Goal: Task Accomplishment & Management: Use online tool/utility

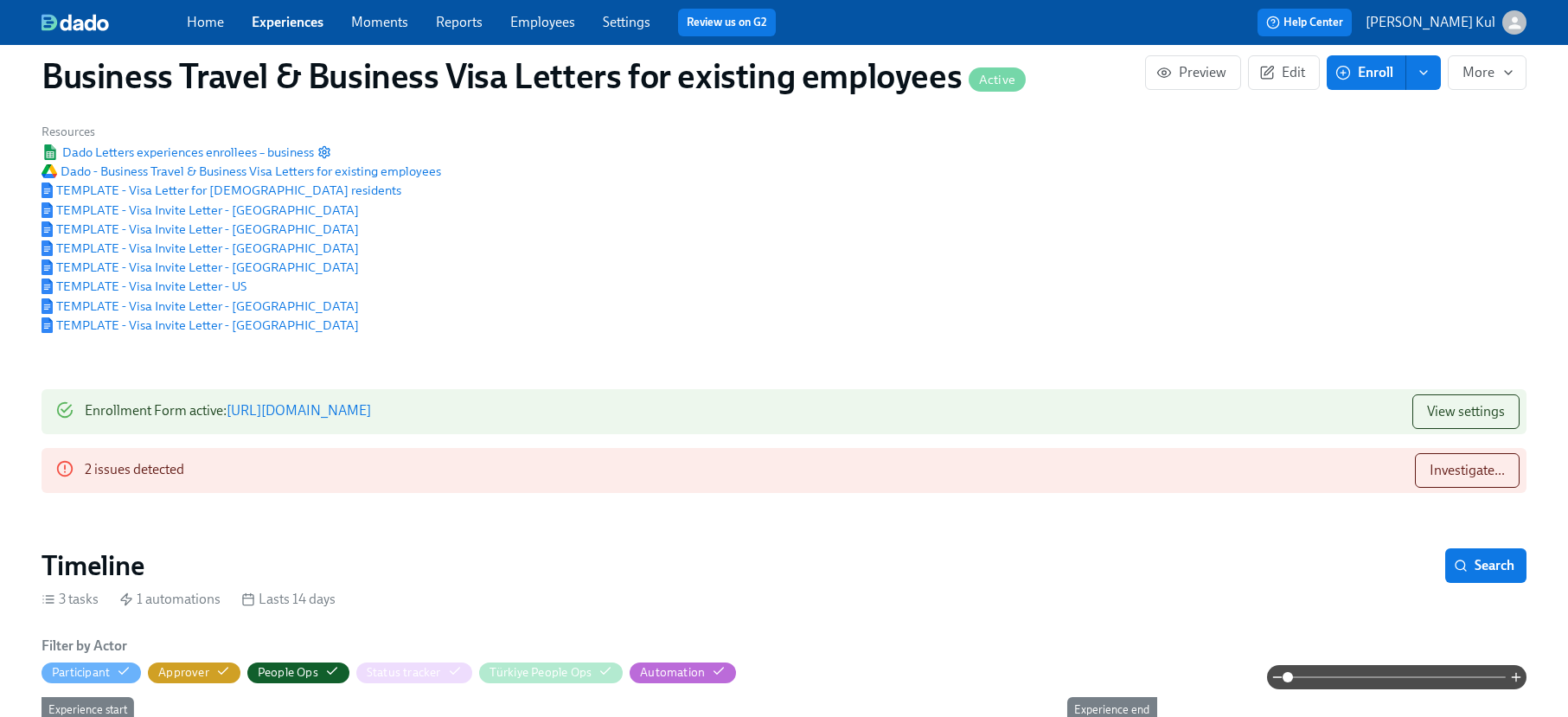
scroll to position [117, 0]
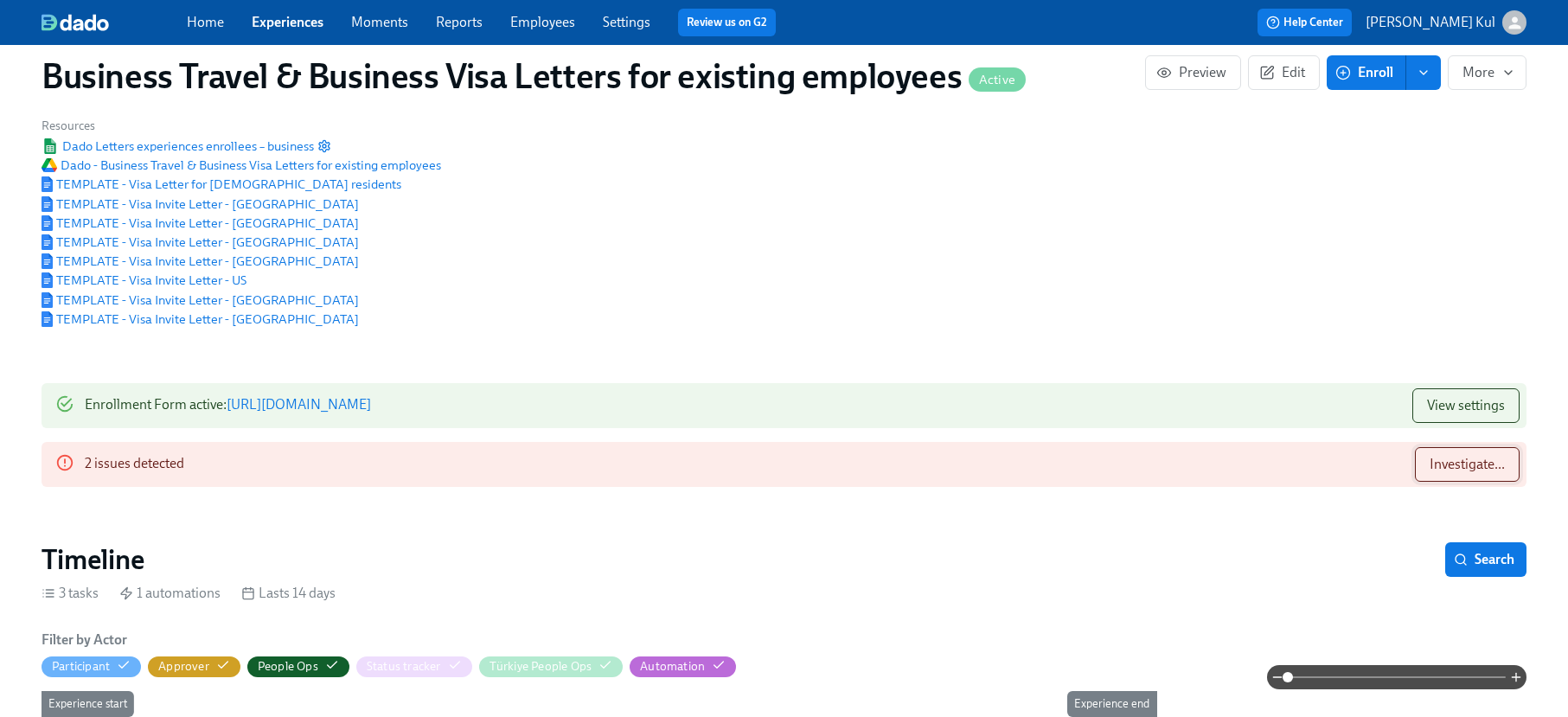
click at [1442, 456] on span "Investigate..." at bounding box center [1467, 464] width 76 height 18
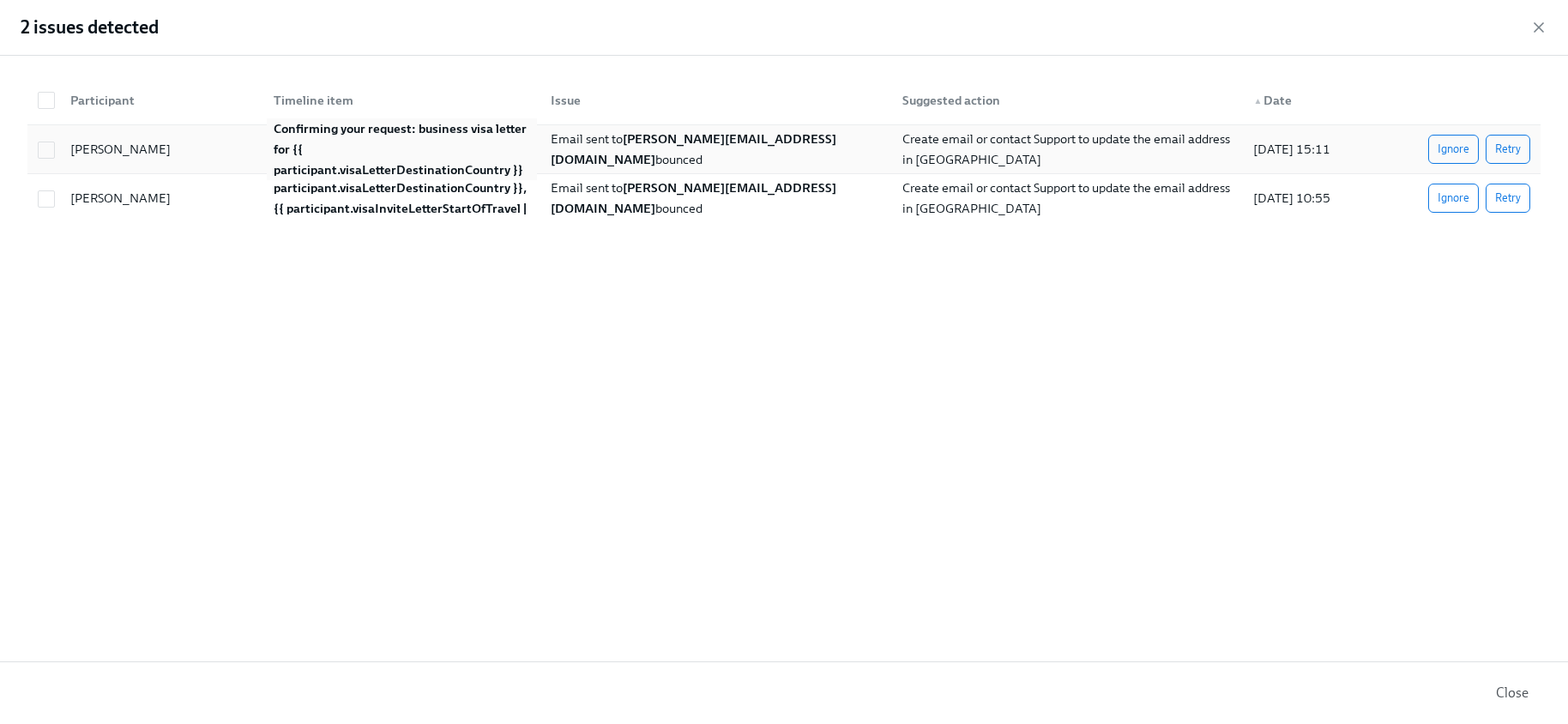
click at [377, 142] on div "Confirming your request: business visa letter for {{ participant.visaLetterDest…" at bounding box center [401, 148] width 270 height 61
checkbox input "true"
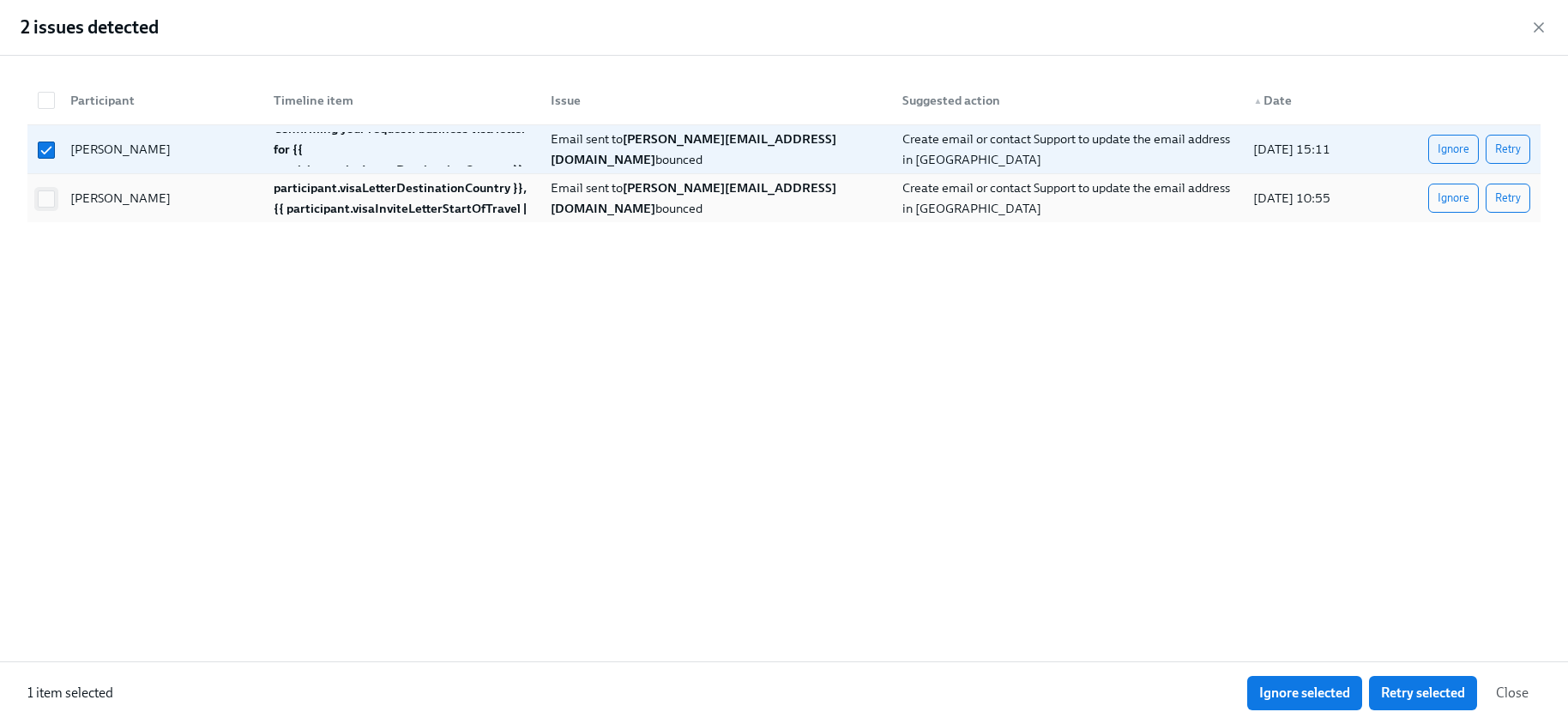
click at [49, 193] on input "checkbox" at bounding box center [46, 199] width 16 height 16
checkbox input "true"
click at [48, 191] on input "checkbox" at bounding box center [46, 199] width 16 height 16
checkbox input "false"
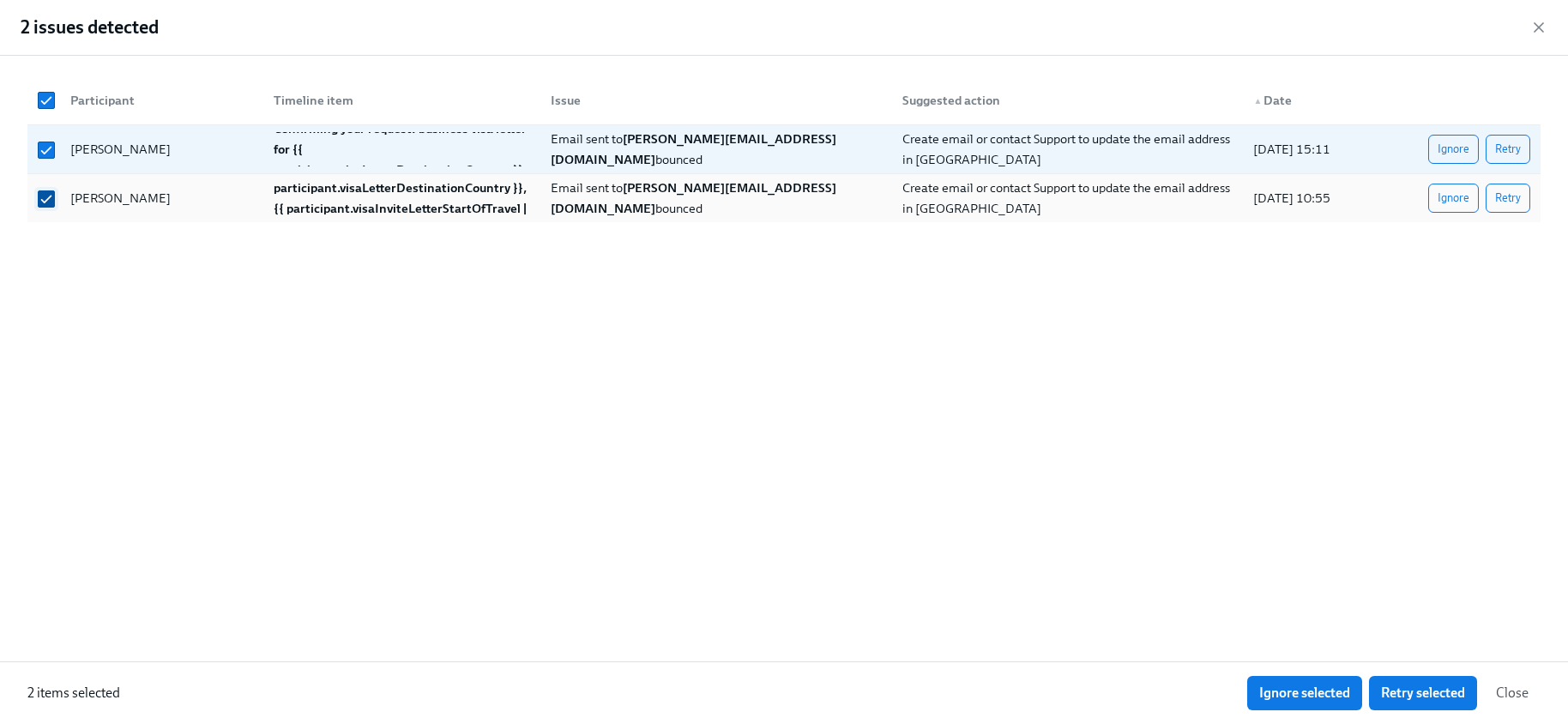
checkbox input "false"
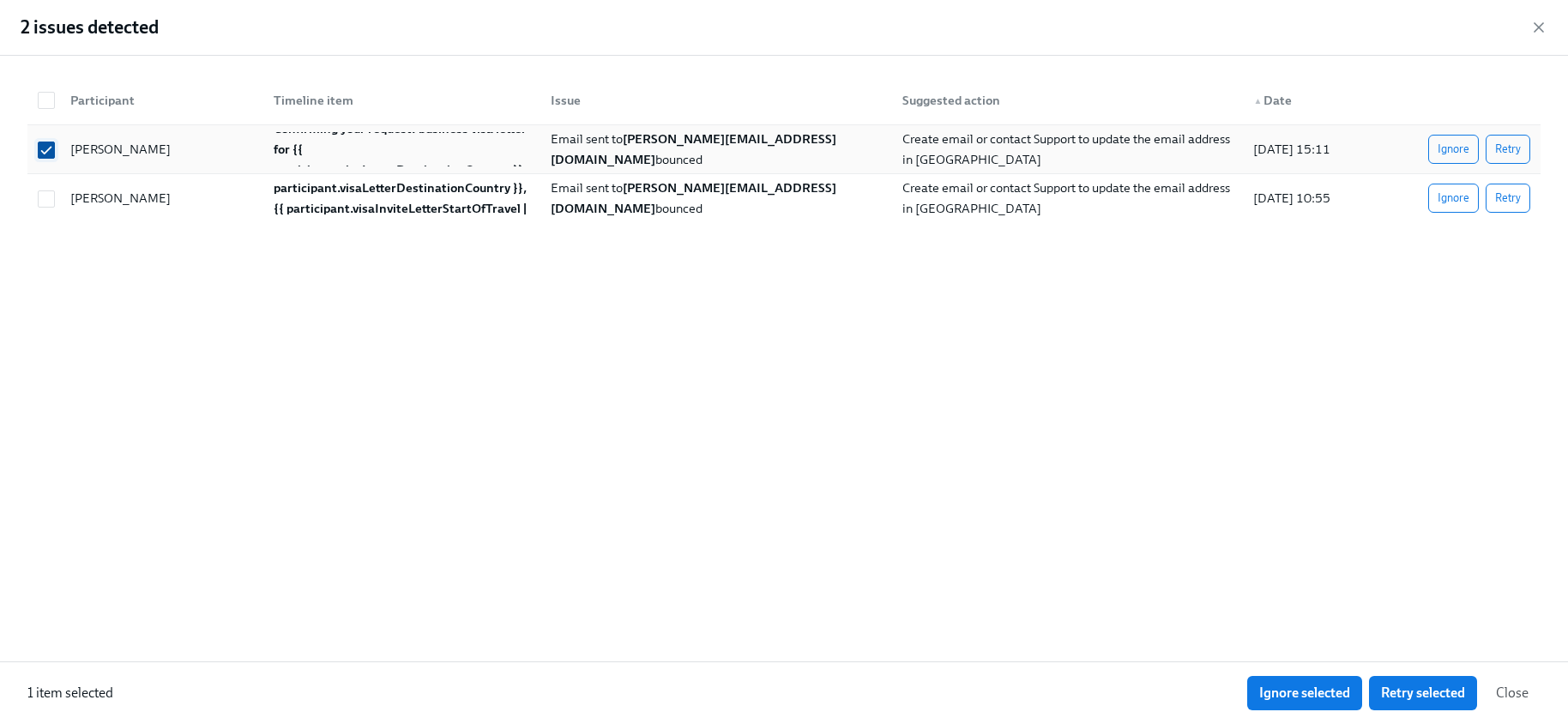
click at [48, 157] on input "checkbox" at bounding box center [46, 150] width 16 height 16
checkbox input "false"
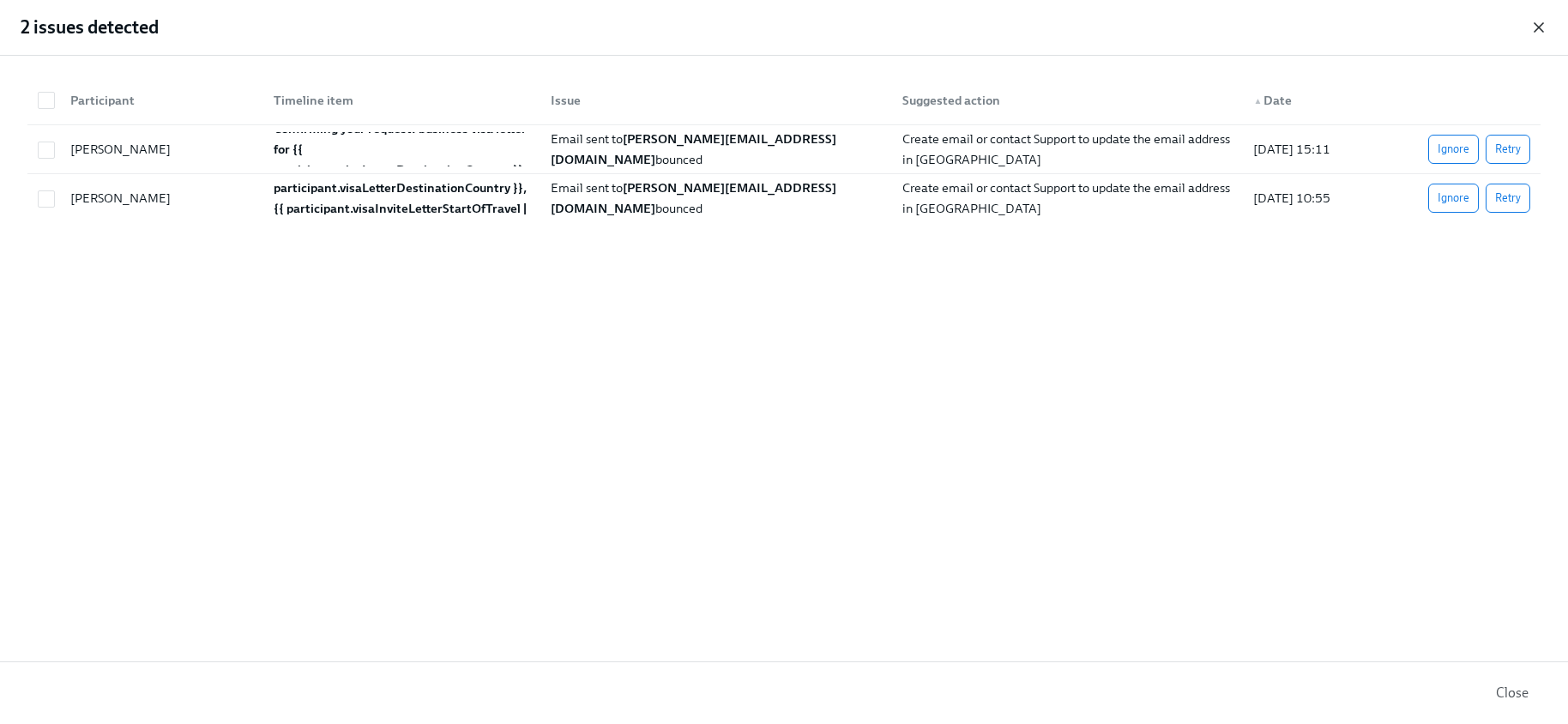
click at [1539, 25] on icon "button" at bounding box center [1539, 27] width 17 height 17
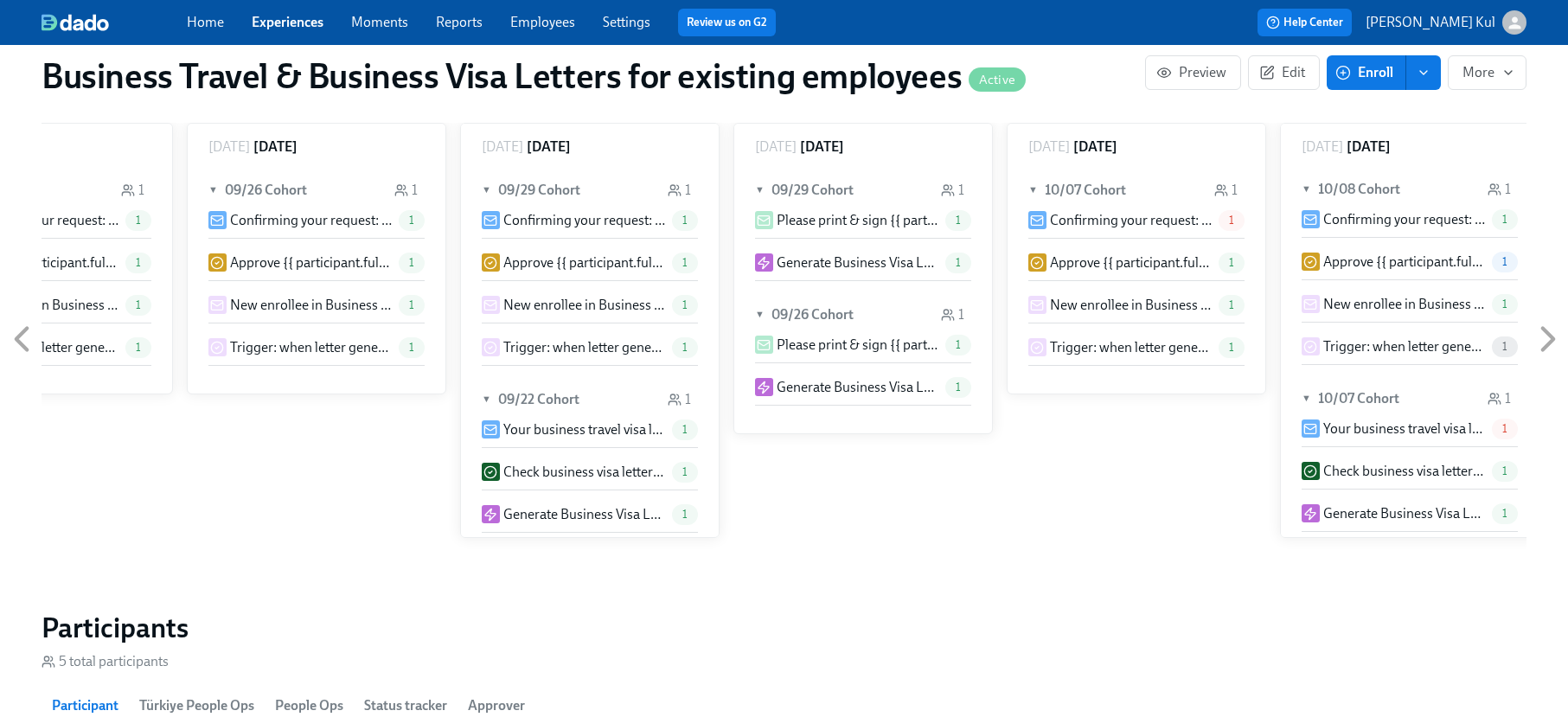
scroll to position [0, 0]
click at [1544, 326] on icon at bounding box center [1548, 339] width 43 height 43
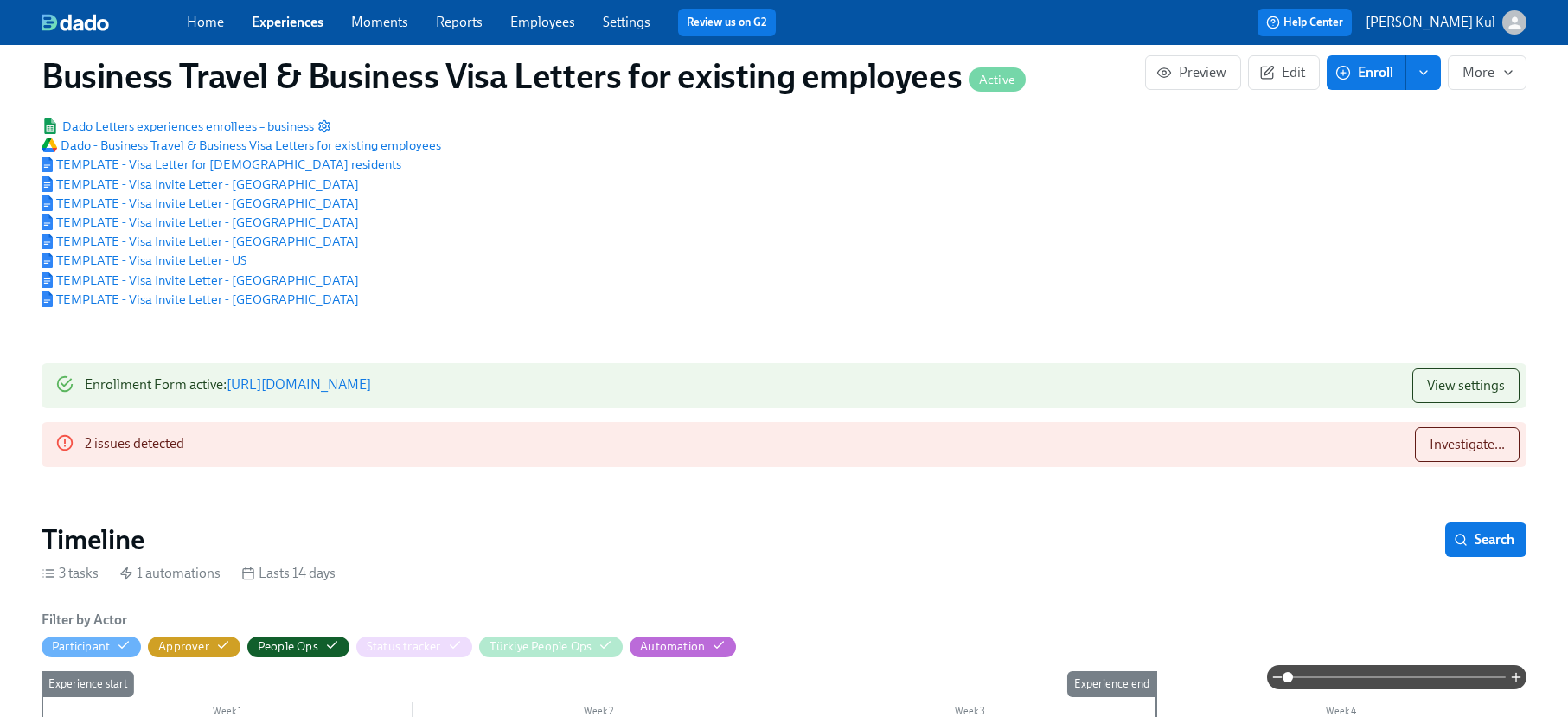
scroll to position [88, 0]
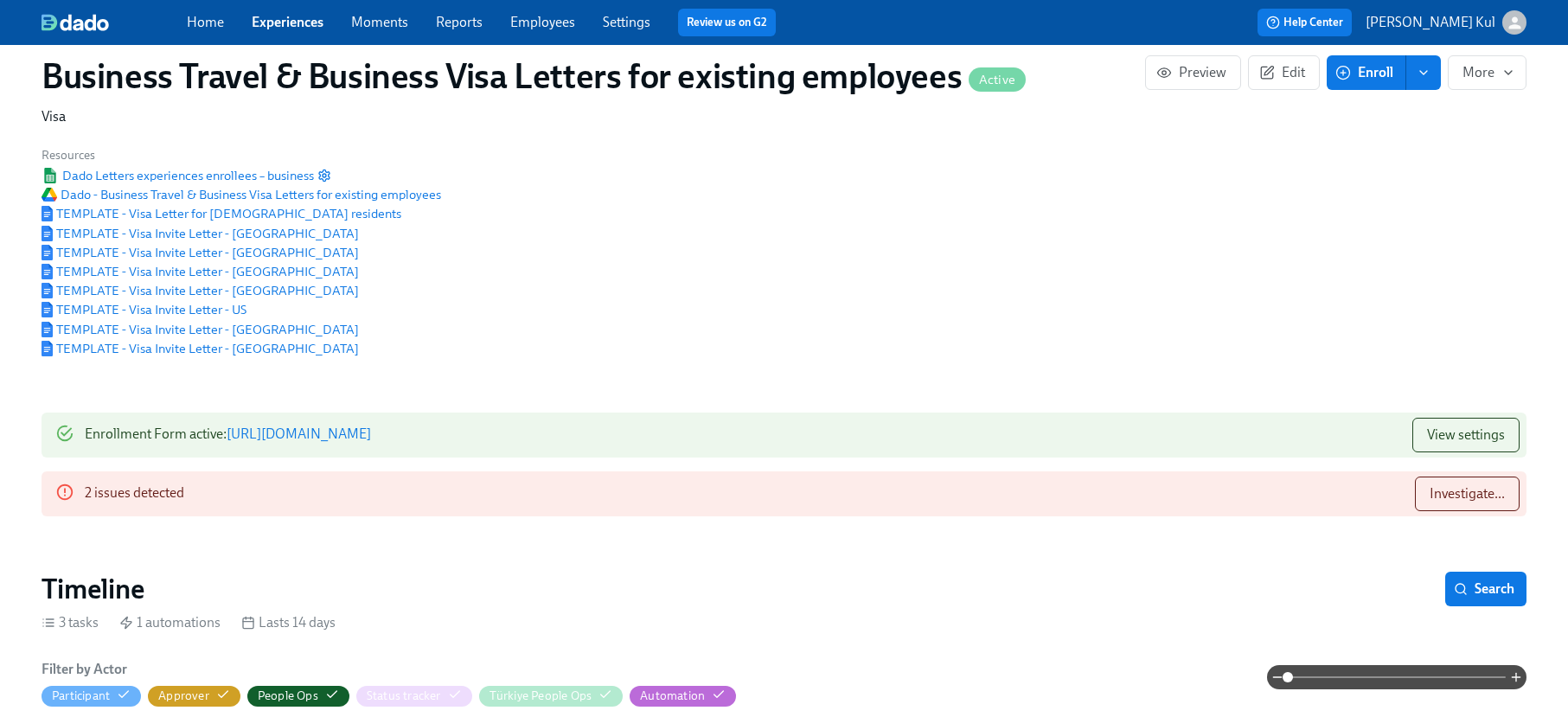
click at [293, 23] on link "Experiences" at bounding box center [288, 22] width 72 height 17
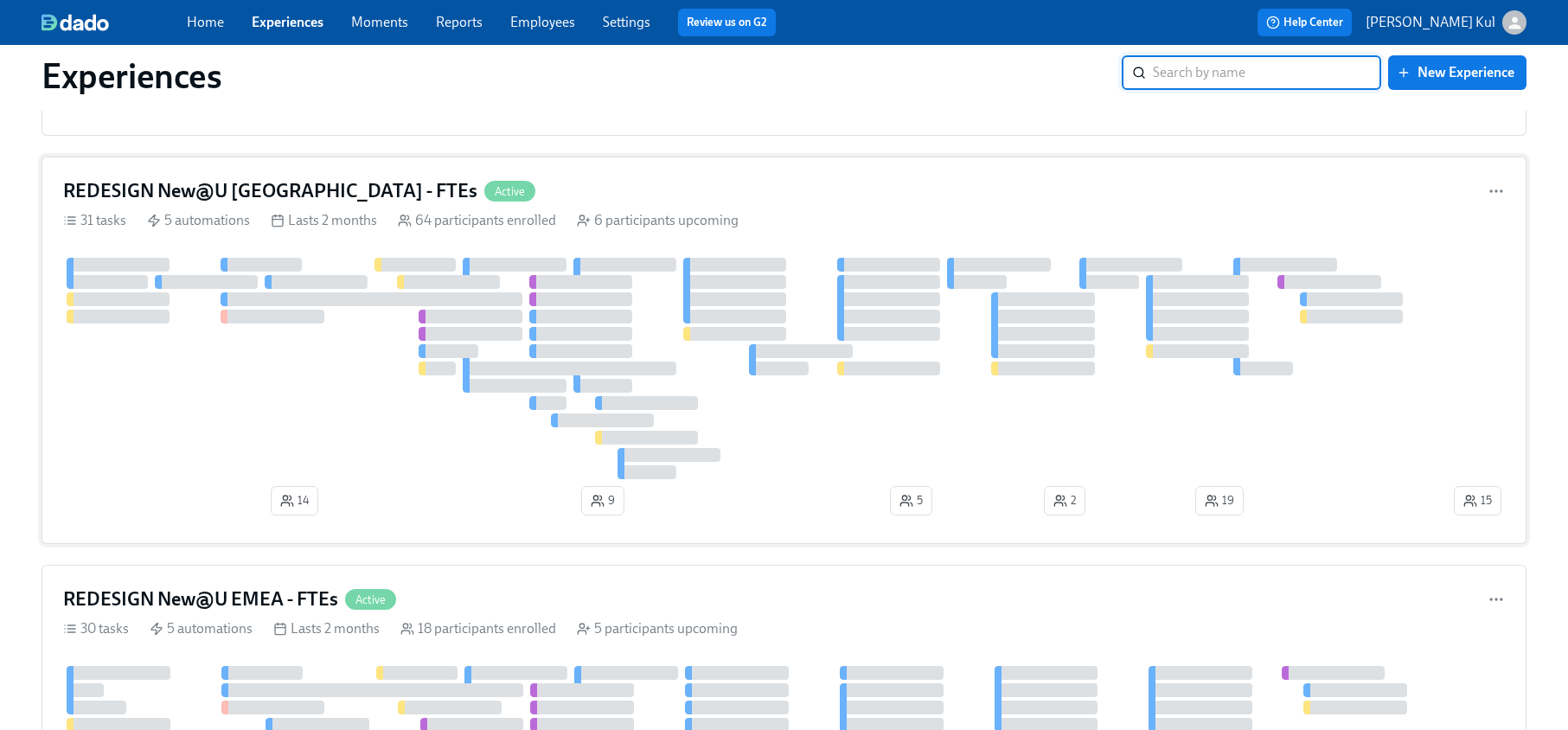
scroll to position [1455, 0]
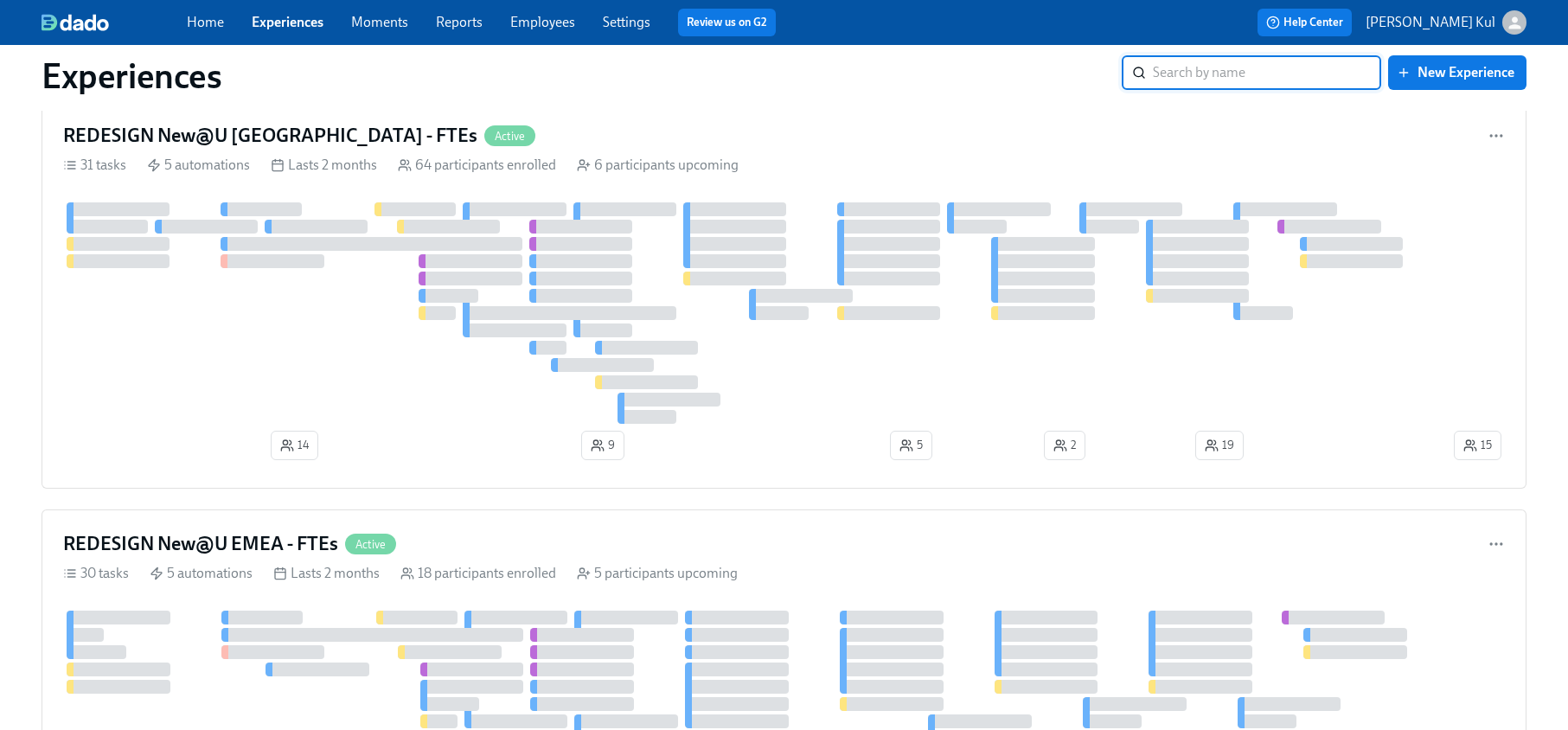
click at [222, 32] on div "Home Experiences Moments Reports Employees Settings Review us on G2" at bounding box center [521, 22] width 670 height 28
click at [212, 30] on span "Home" at bounding box center [205, 22] width 37 height 19
click at [209, 26] on link "Home" at bounding box center [205, 22] width 37 height 17
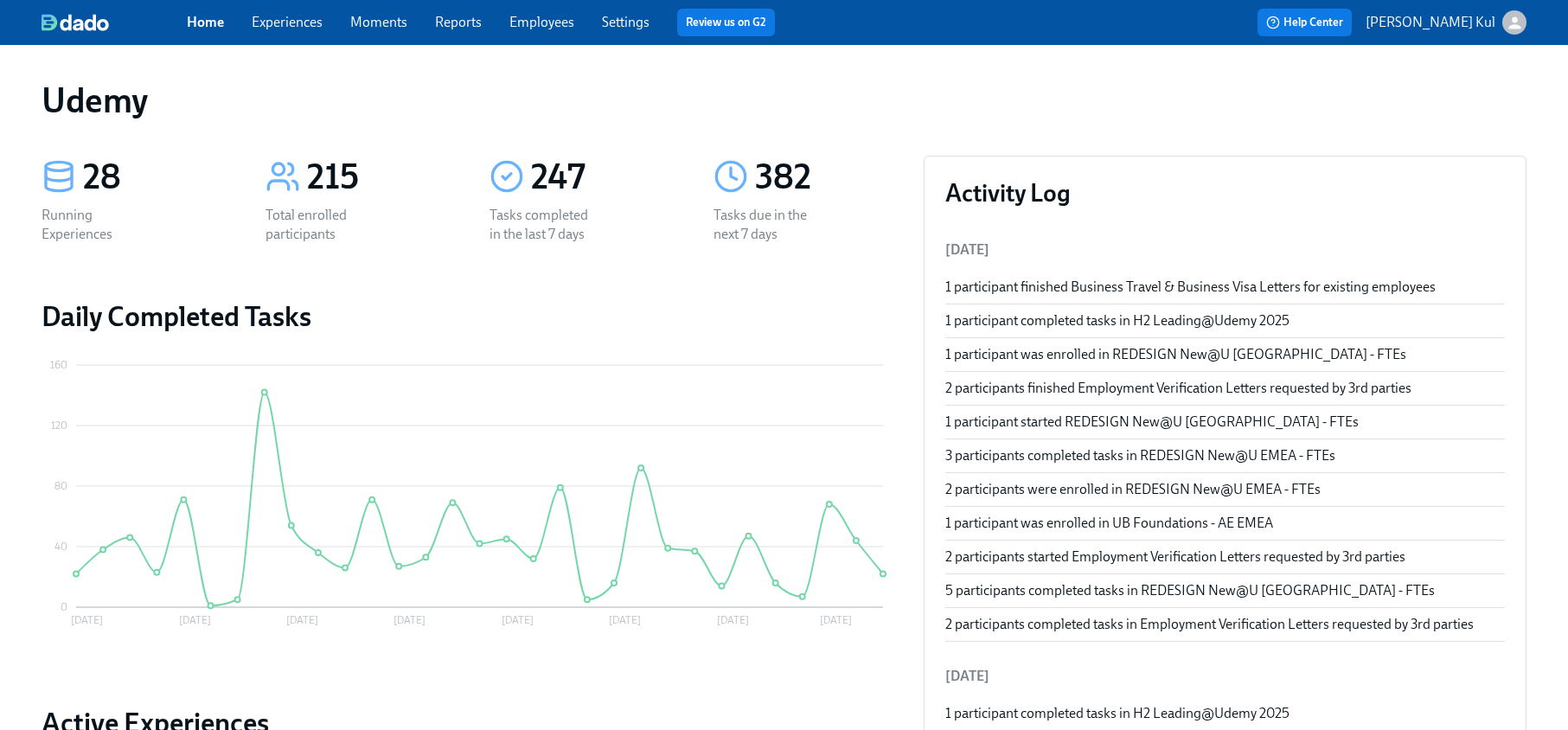
click at [1194, 557] on div "2 participants started Employment Verification Letters requested by 3rd parties" at bounding box center [1225, 556] width 559 height 19
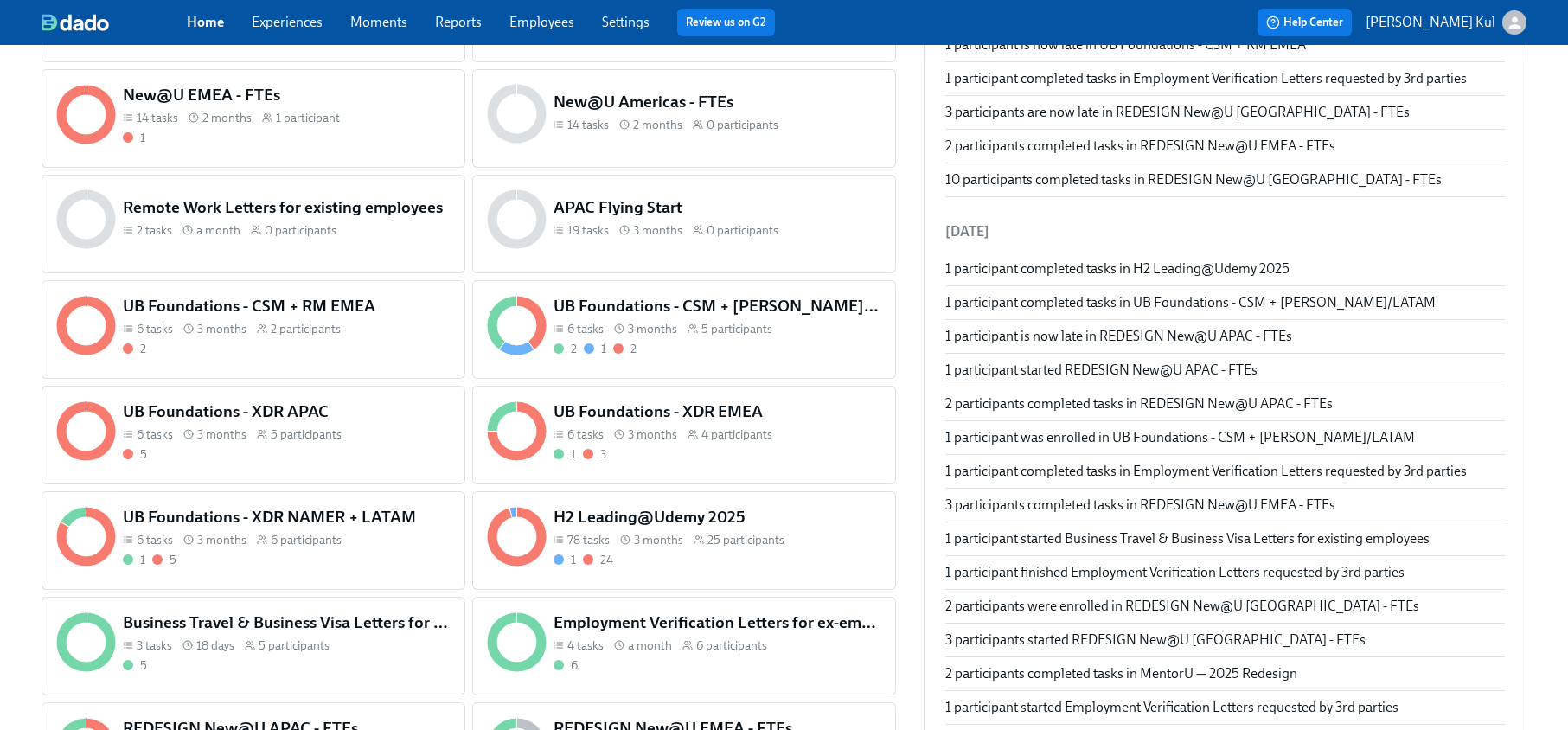
scroll to position [1135, 0]
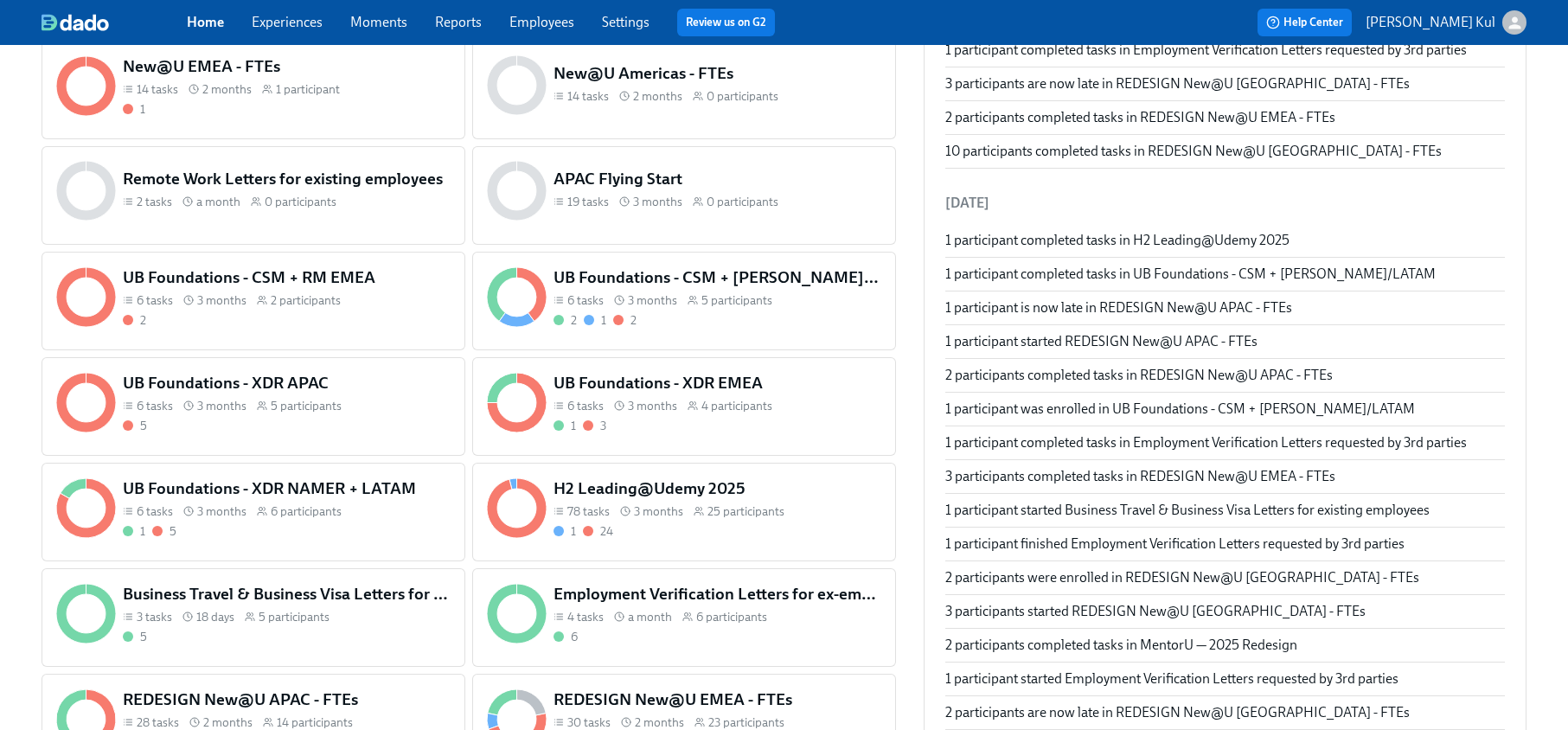
click at [681, 585] on h5 "Employment Verification Letters for ex-employees" at bounding box center [717, 594] width 328 height 22
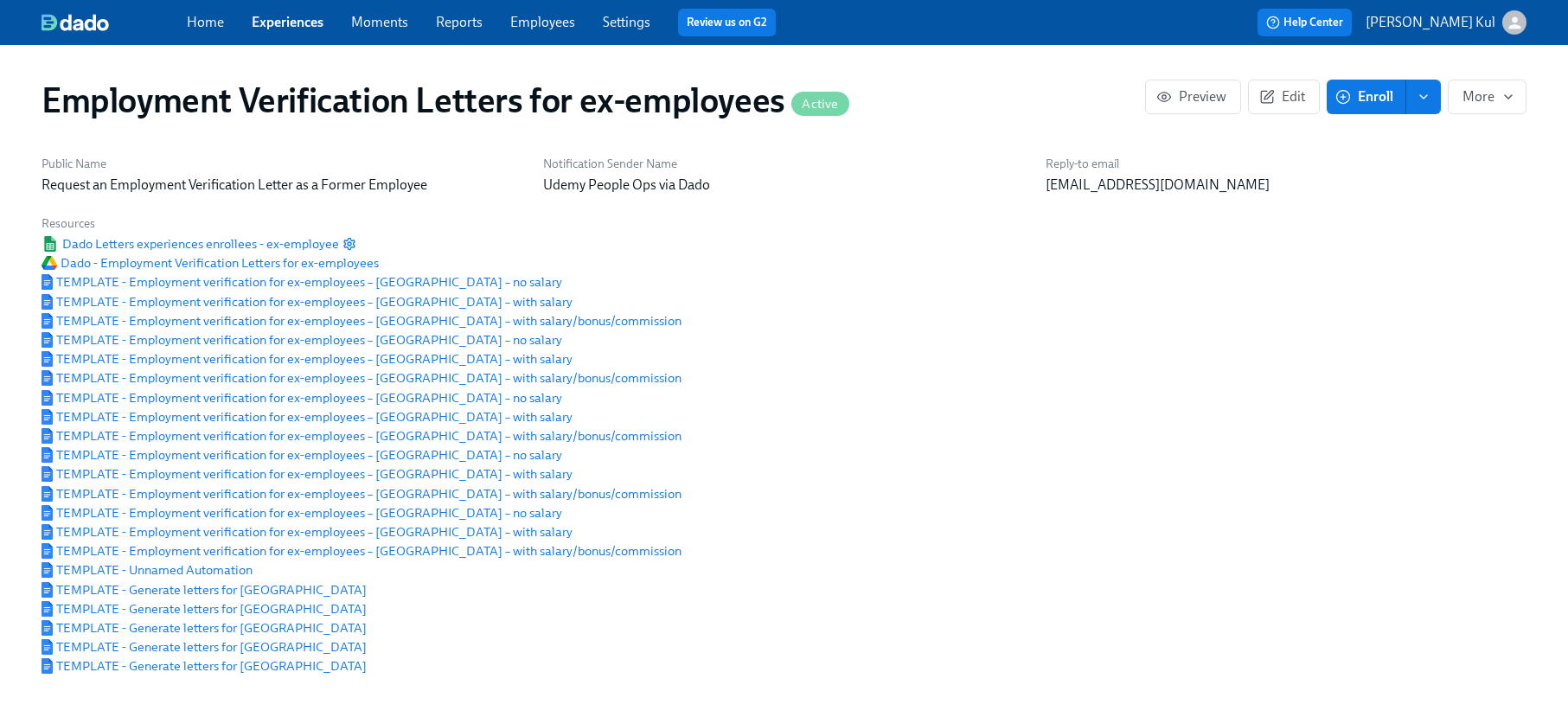
scroll to position [0, 141]
click at [227, 263] on span "Dado - Employment Verification Letters for ex-employees" at bounding box center [209, 263] width 337 height 18
click at [1343, 21] on span "Help Center" at bounding box center [1304, 22] width 77 height 18
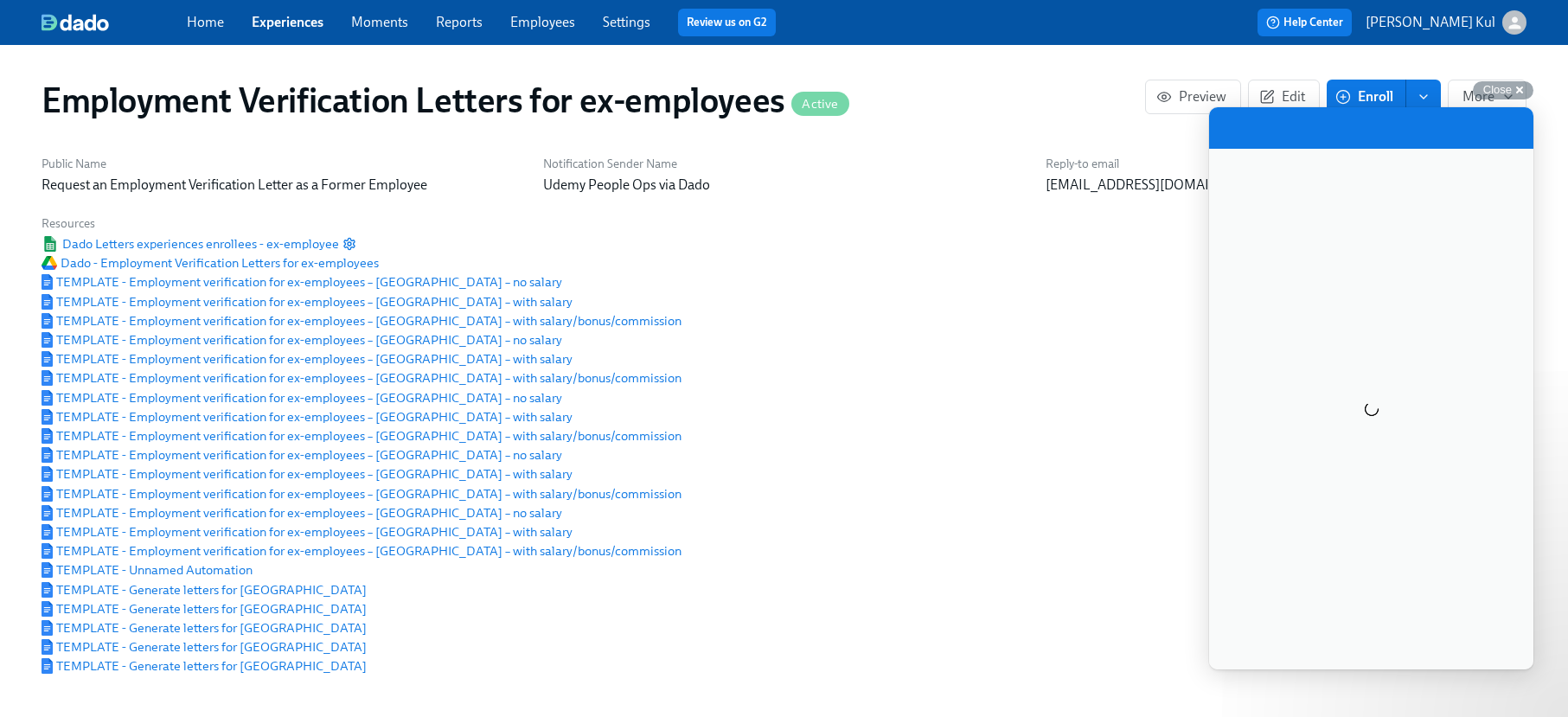
scroll to position [0, 0]
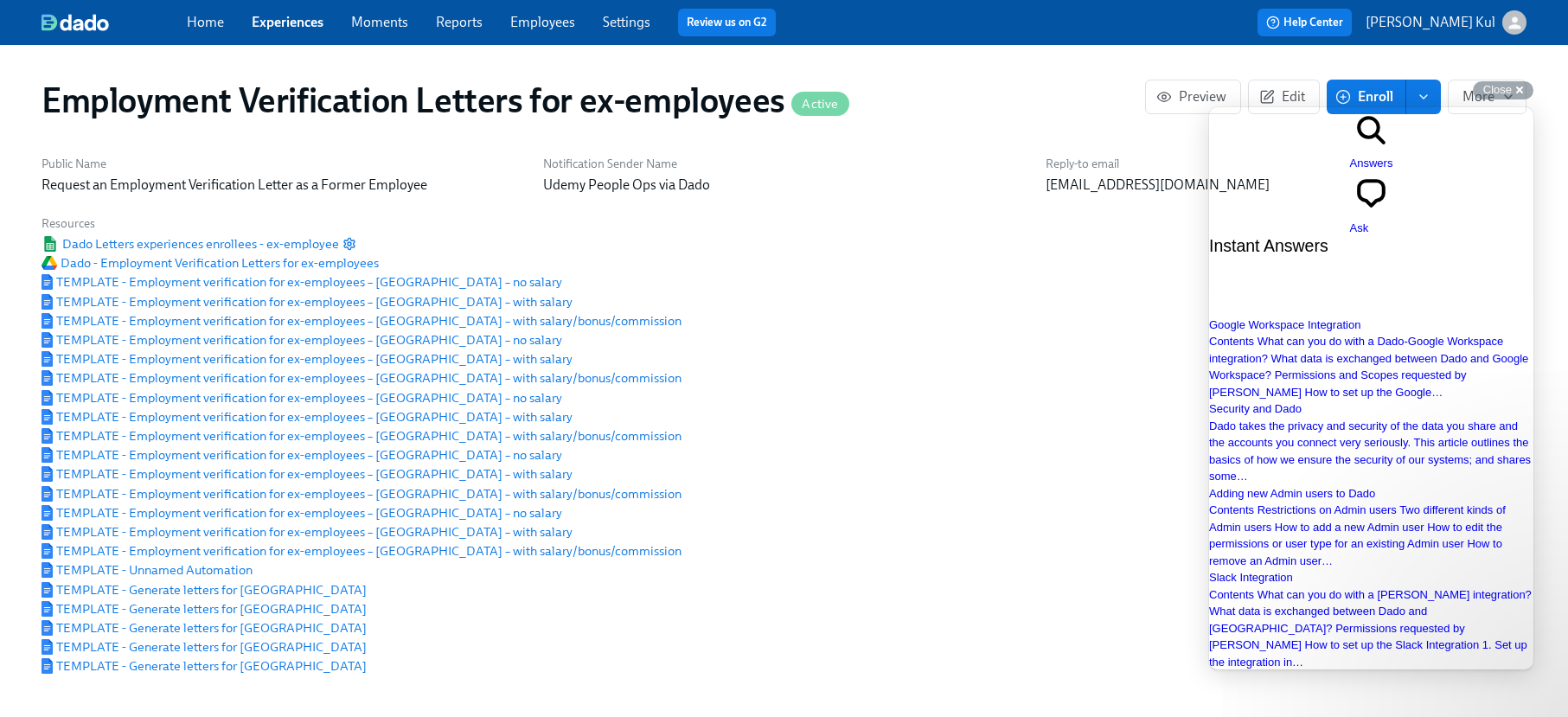
click at [1370, 221] on span "Ask" at bounding box center [1359, 228] width 19 height 13
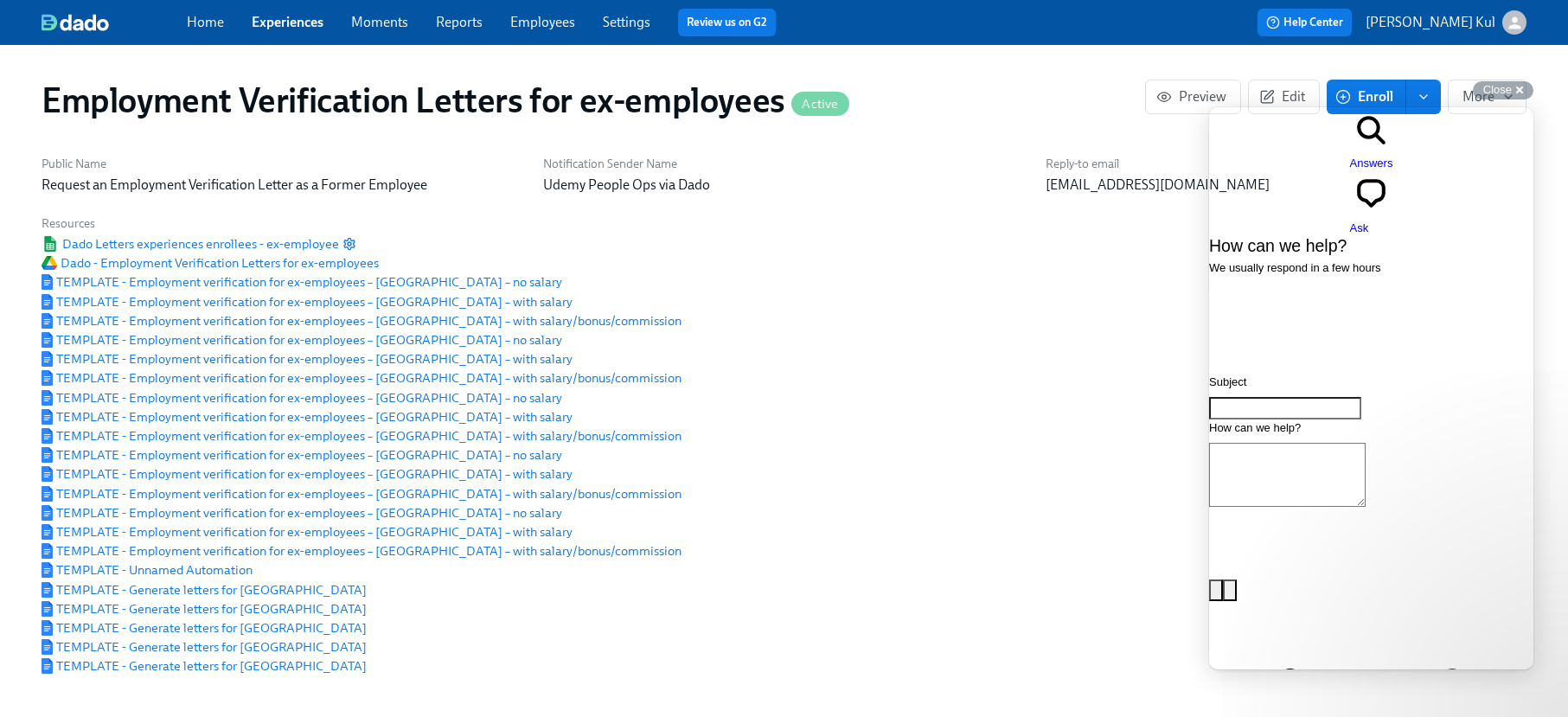
click at [1295, 397] on input "Subject" at bounding box center [1285, 408] width 152 height 22
click at [1300, 443] on textarea "How can we help?" at bounding box center [1287, 474] width 157 height 64
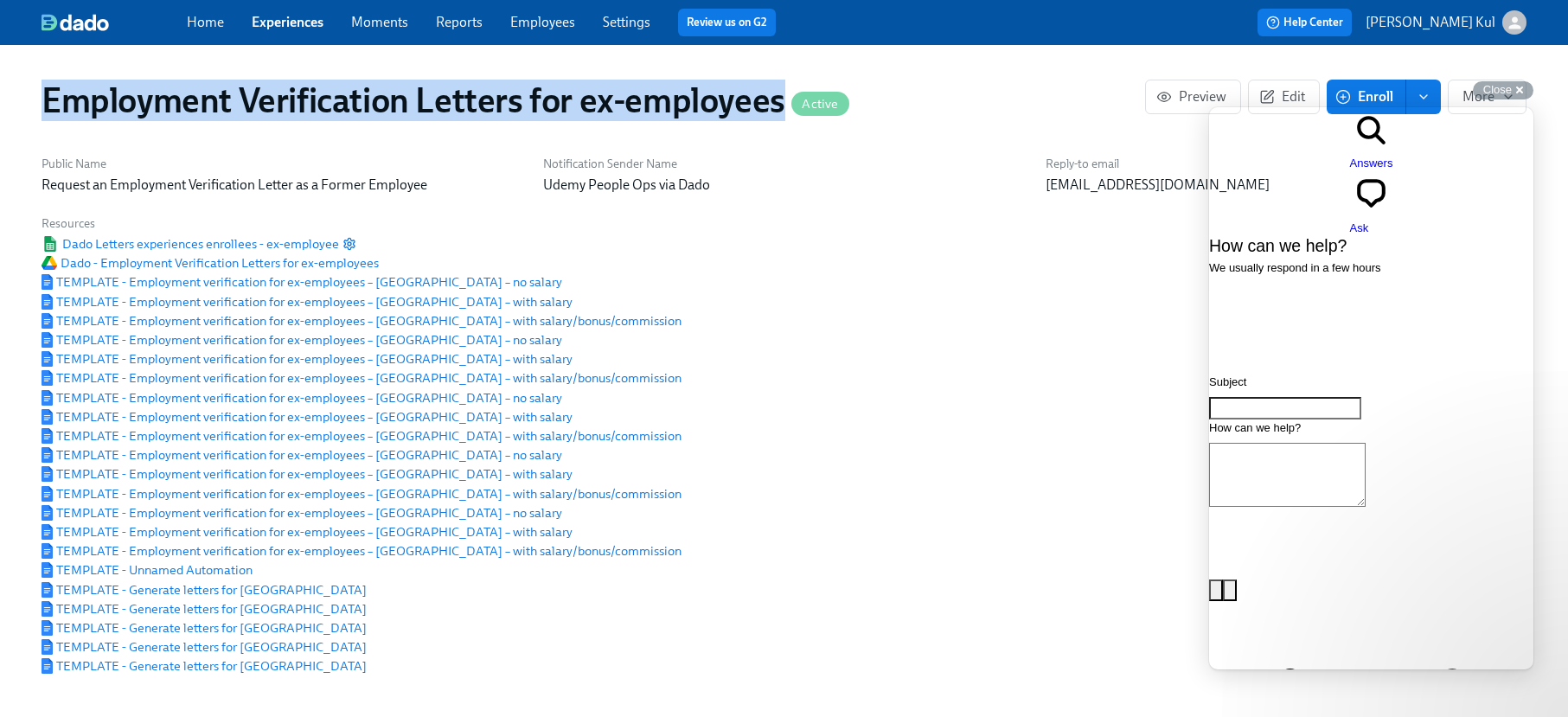
drag, startPoint x: 780, startPoint y: 106, endPoint x: 27, endPoint y: 111, distance: 753.0
click at [28, 111] on div "Employment Verification Letters for ex-employees Active Preview Edit Enroll More" at bounding box center [784, 100] width 1513 height 69
copy h1 "Employment Verification Letters for ex-employees"
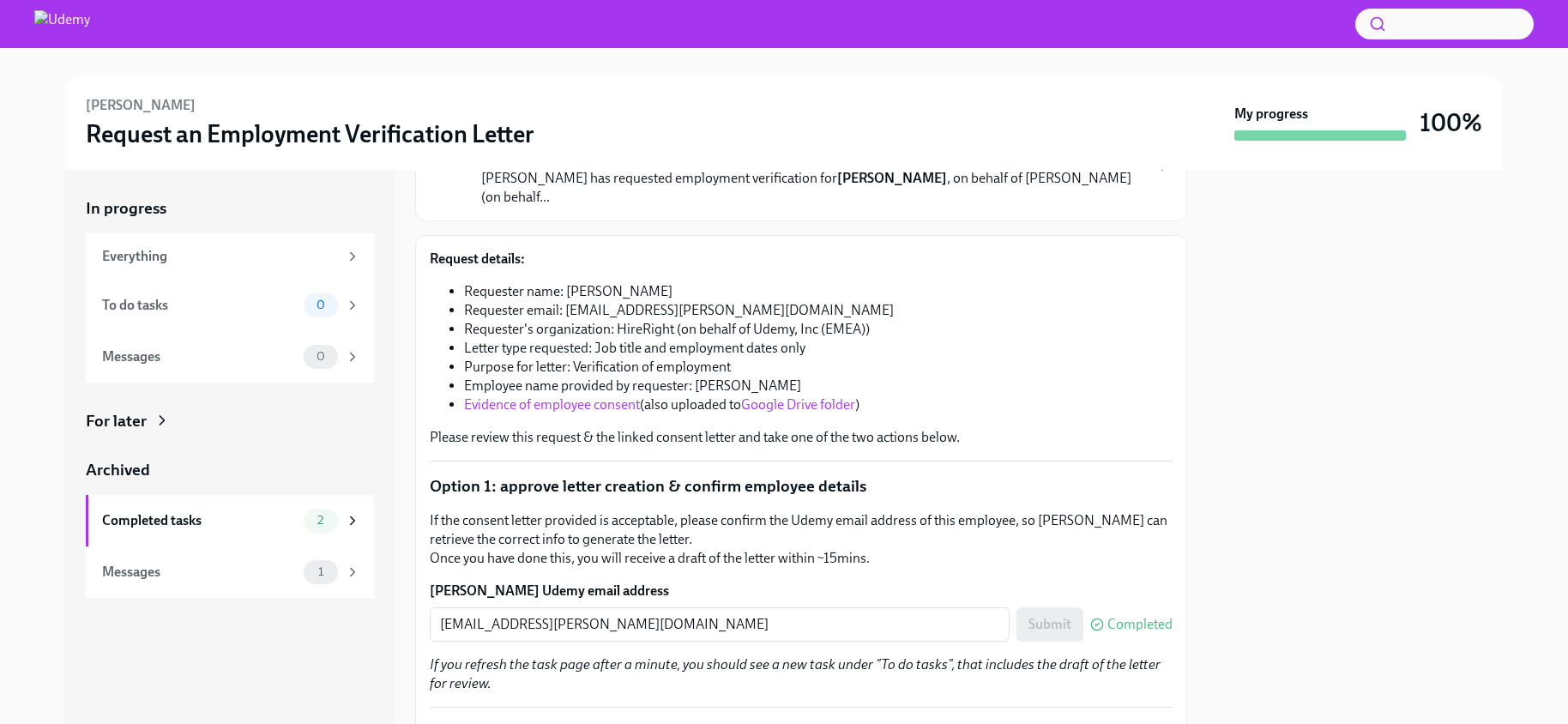
scroll to position [186, 0]
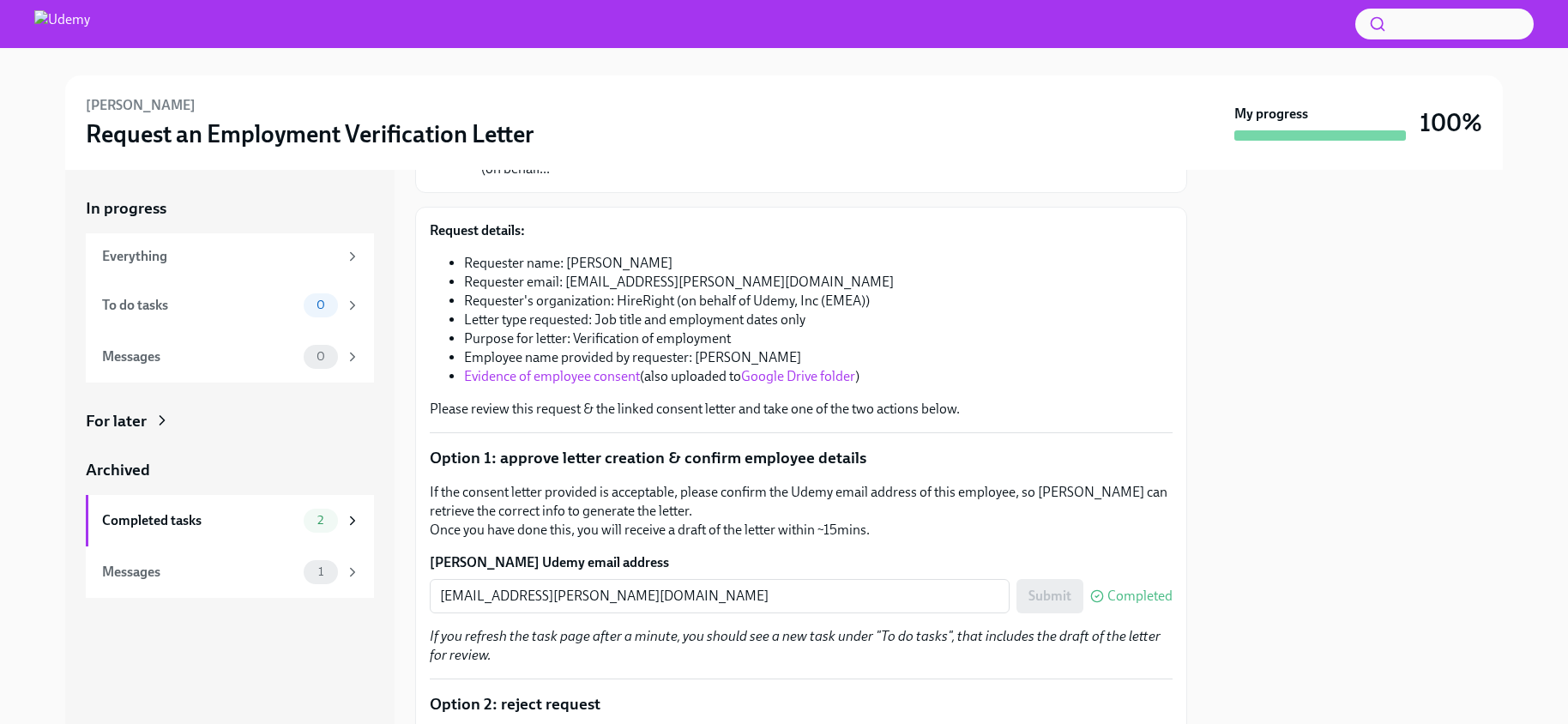
click at [823, 368] on link "Google Drive folder" at bounding box center [798, 376] width 114 height 16
